Goal: Task Accomplishment & Management: Use online tool/utility

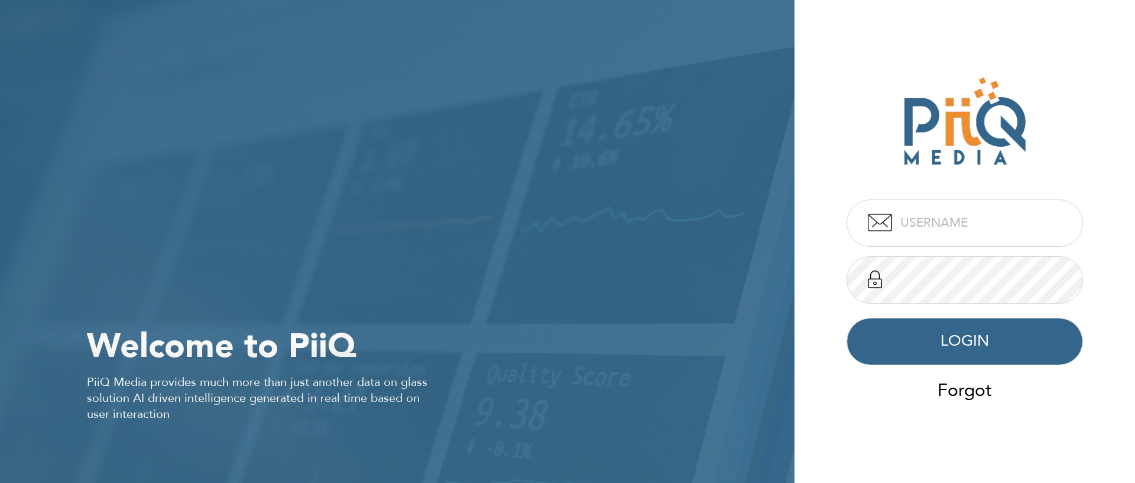
type input "kuznecov"
click at [941, 332] on button "LOGIN" at bounding box center [965, 341] width 237 height 47
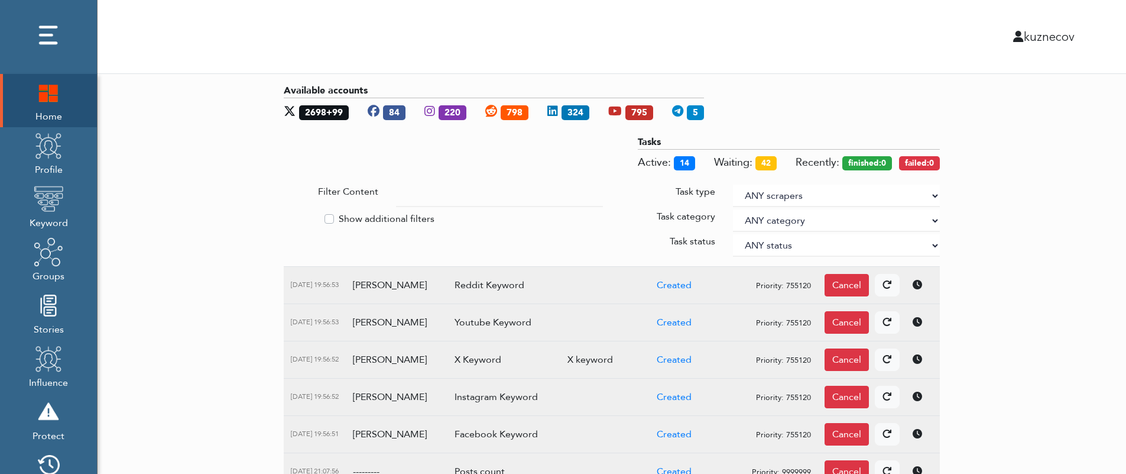
select select "27"
click at [782, 184] on select "ANY scrapers Facebook profile Facebook keyword X profile X keyword Instagram pr…" at bounding box center [836, 195] width 207 height 22
